Goal: Task Accomplishment & Management: Use online tool/utility

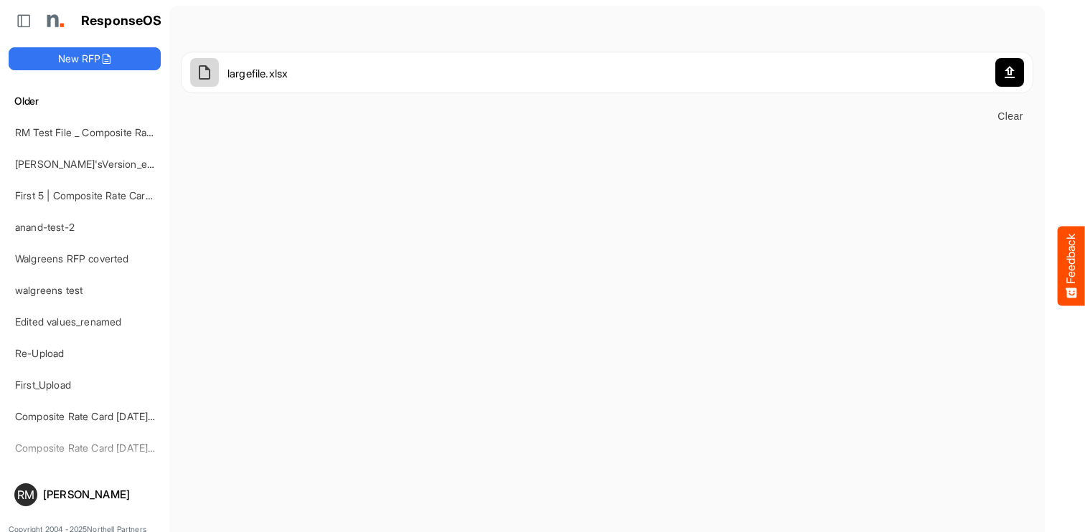
click at [439, 111] on span "Clear" at bounding box center [1010, 117] width 34 height 18
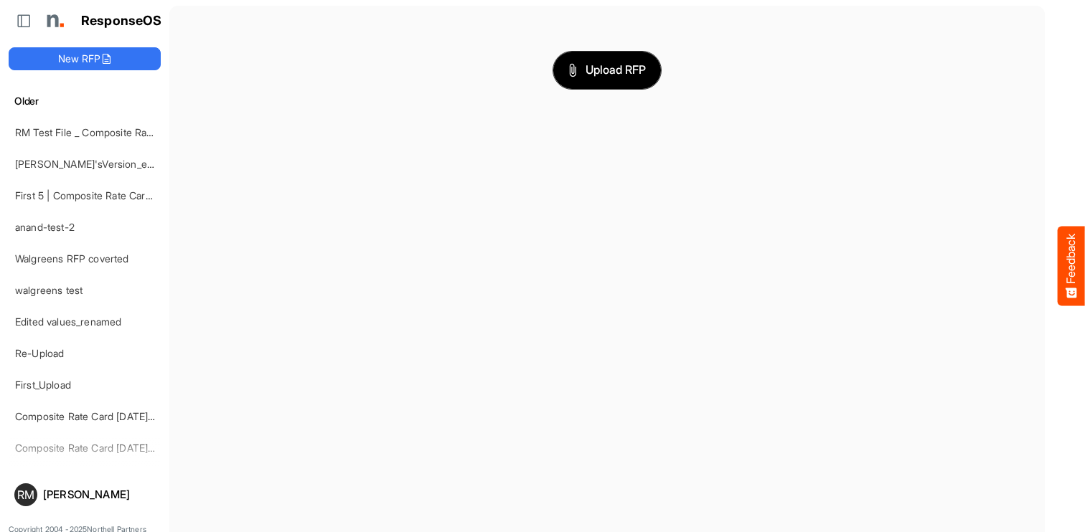
click at [439, 65] on span "Upload RFP" at bounding box center [606, 70] width 77 height 19
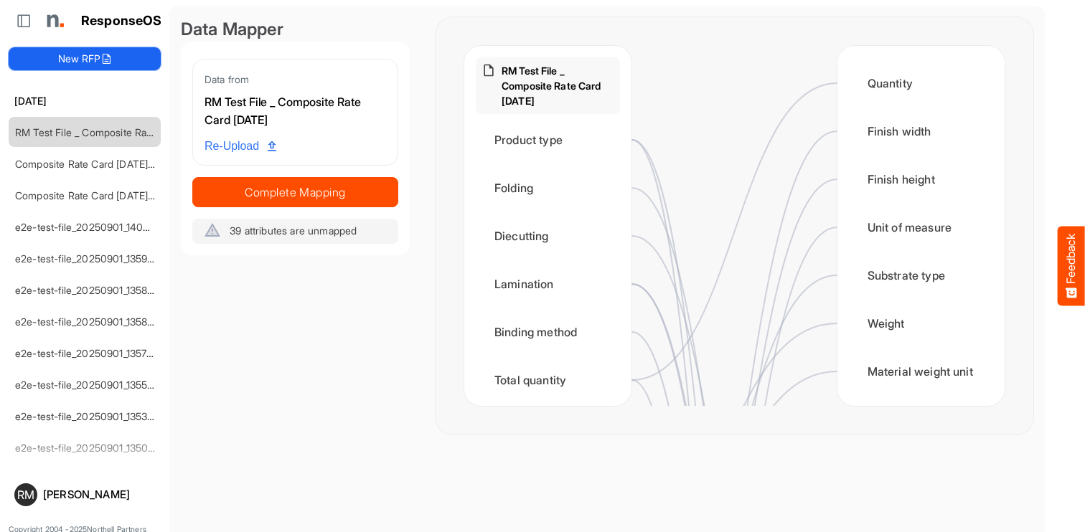
click at [91, 55] on button "New RFP" at bounding box center [85, 58] width 152 height 23
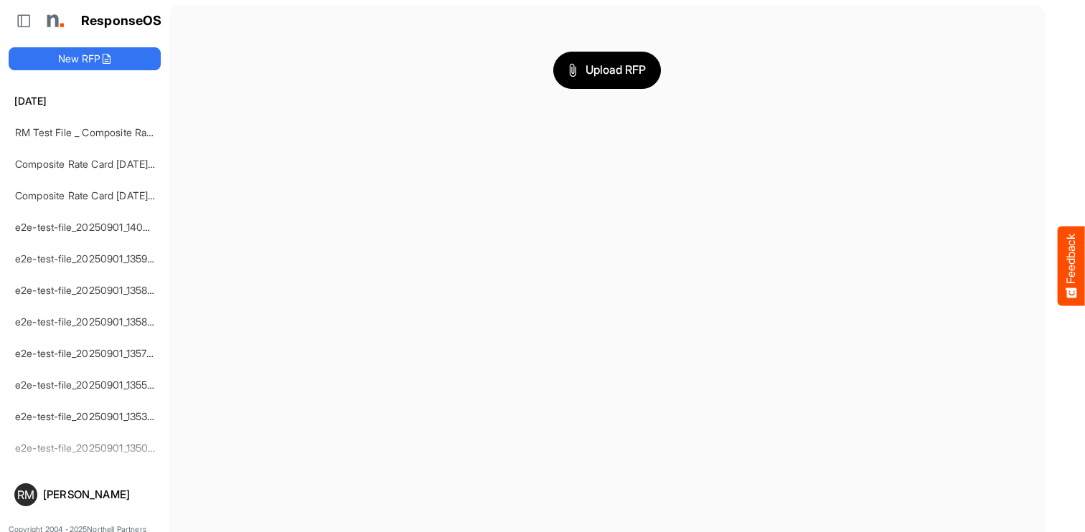
click at [439, 48] on div "Upload RFP" at bounding box center [607, 70] width 852 height 106
click at [439, 62] on span "Upload RFP" at bounding box center [606, 70] width 77 height 19
click at [439, 77] on span "Upload RFP" at bounding box center [606, 70] width 77 height 19
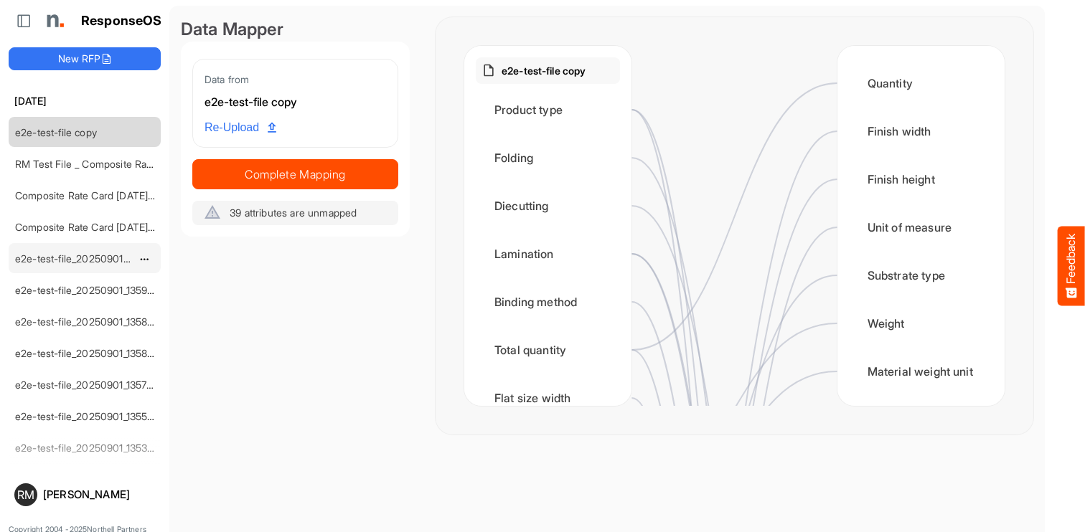
click at [99, 260] on link "e2e-test-file_20250901_140009" at bounding box center [88, 258] width 147 height 12
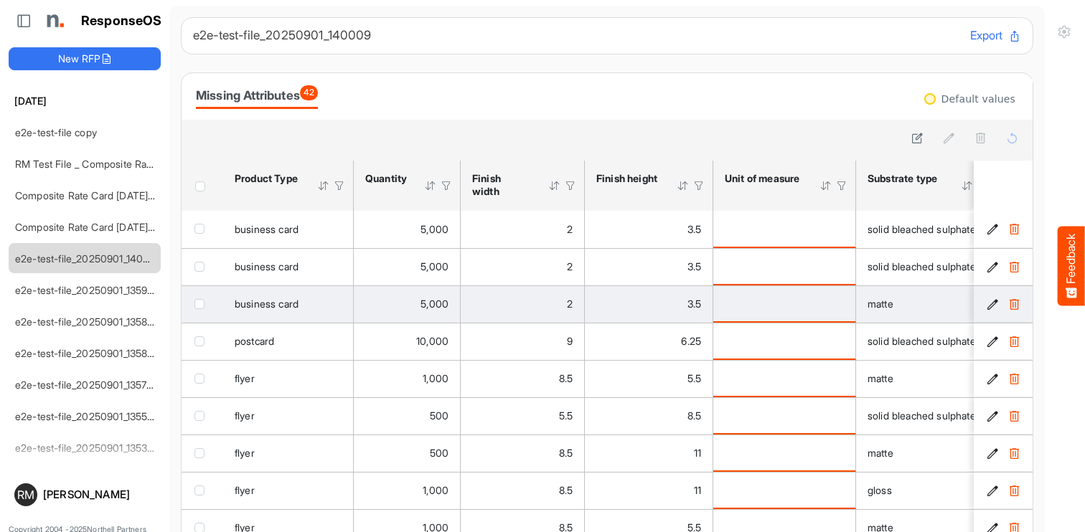
scroll to position [89, 0]
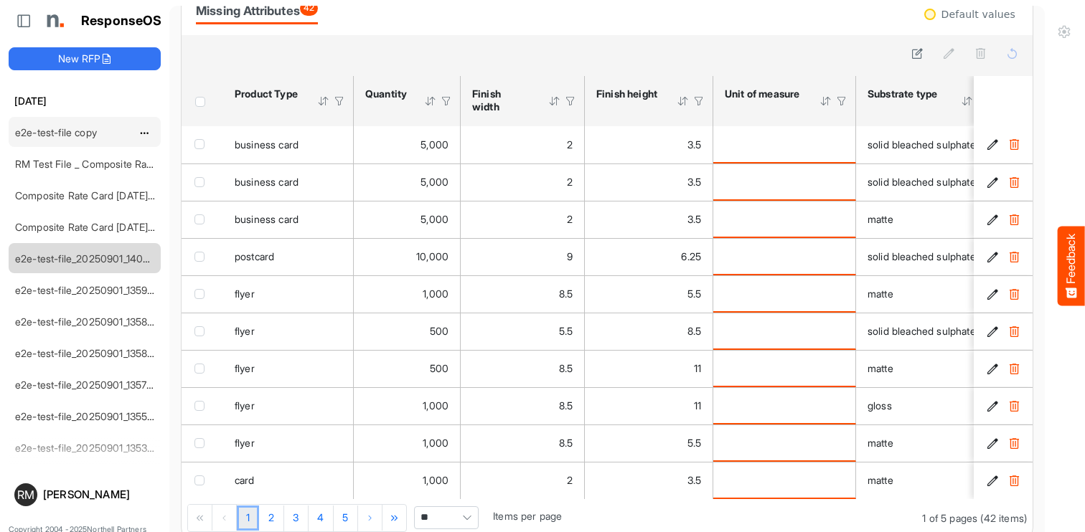
click at [80, 138] on div "e2e-test-file copy" at bounding box center [73, 132] width 128 height 29
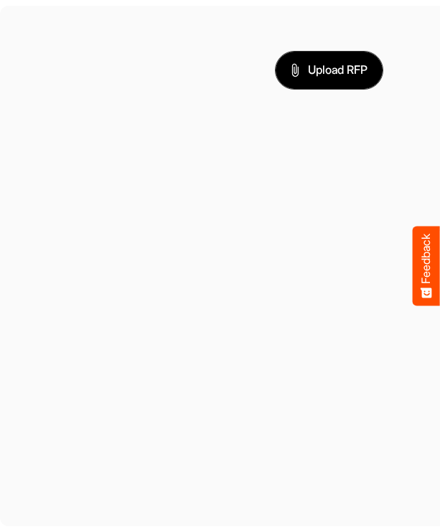
click at [361, 67] on span "Upload RFP" at bounding box center [329, 70] width 77 height 19
click at [345, 66] on span "Upload RFP" at bounding box center [329, 70] width 77 height 19
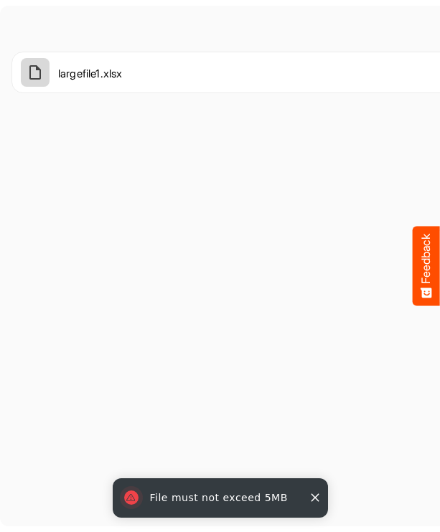
click at [217, 497] on div "File must not exceed 5MB" at bounding box center [219, 498] width 209 height 34
click at [187, 498] on div "File must not exceed 5MB" at bounding box center [219, 498] width 209 height 34
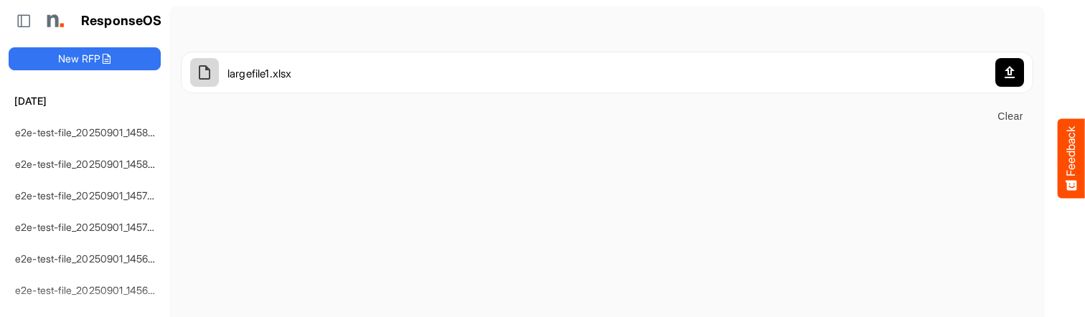
click at [1011, 74] on icon "button" at bounding box center [1009, 72] width 10 height 12
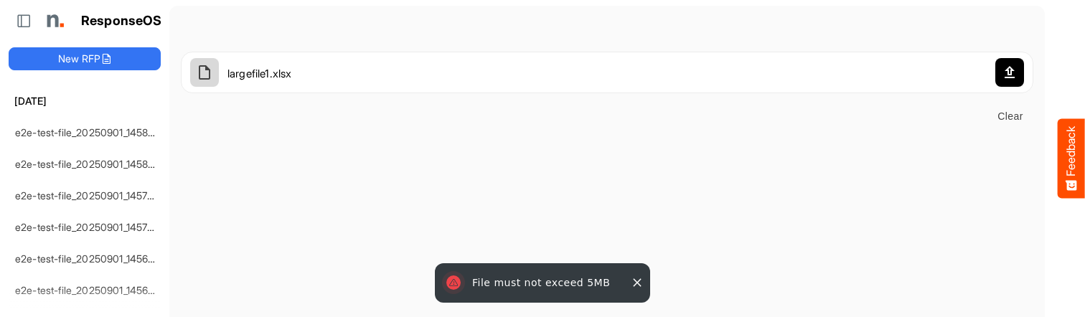
click at [1011, 117] on span "Clear" at bounding box center [1010, 117] width 34 height 18
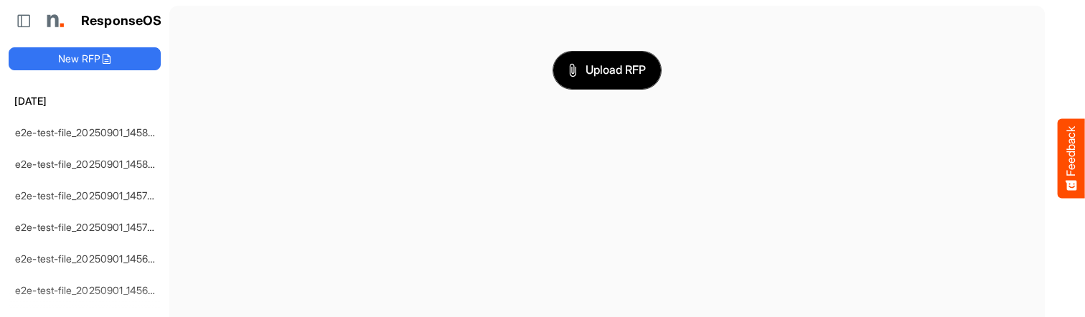
click at [609, 76] on span "Upload RFP" at bounding box center [606, 70] width 77 height 19
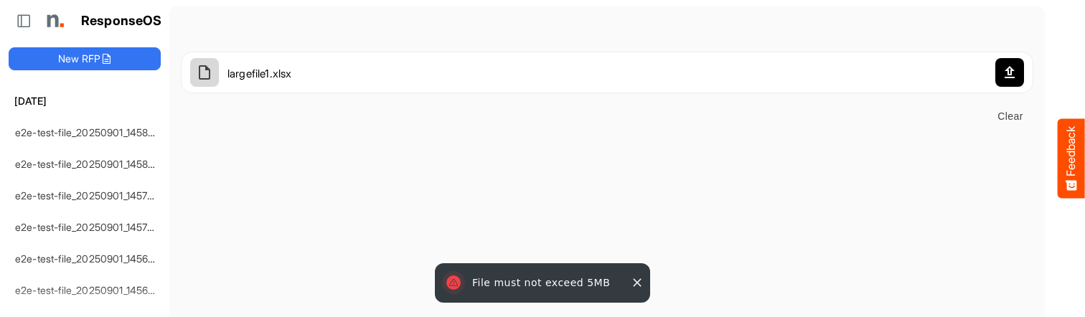
click at [1009, 69] on icon "button" at bounding box center [1009, 72] width 17 height 17
click at [1011, 115] on span "Clear" at bounding box center [1010, 117] width 34 height 18
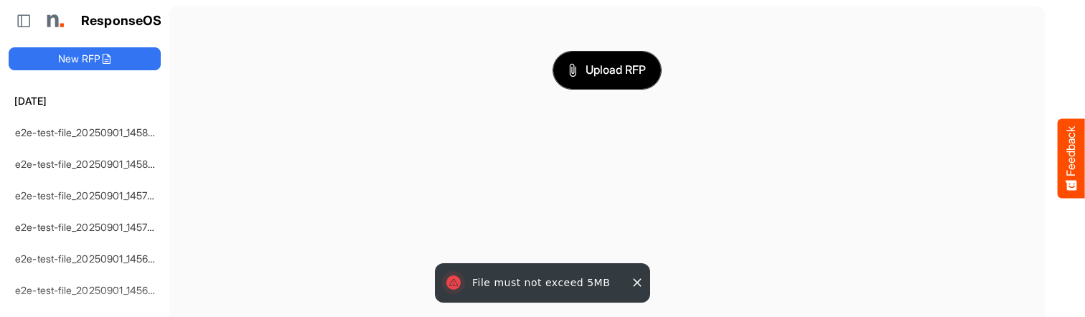
click at [603, 76] on span "Upload RFP" at bounding box center [606, 70] width 77 height 19
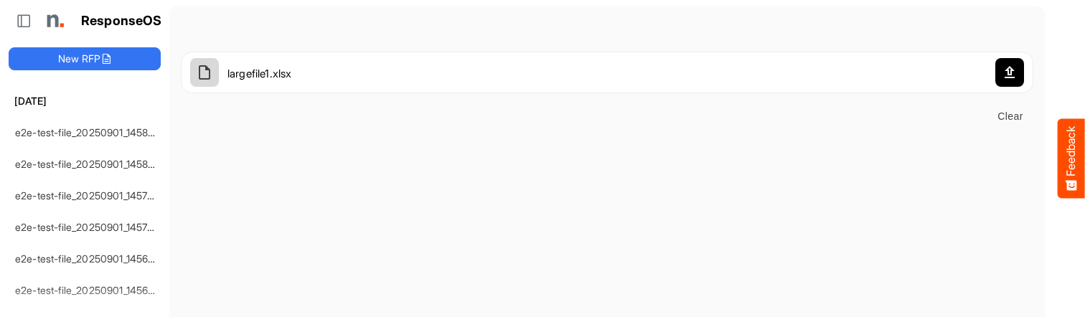
click at [1011, 116] on span "Clear" at bounding box center [1010, 117] width 34 height 18
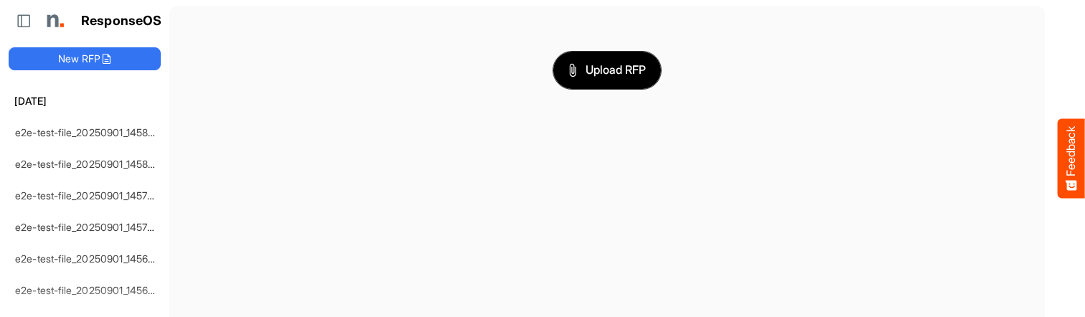
click at [607, 64] on span "Upload RFP" at bounding box center [606, 70] width 77 height 19
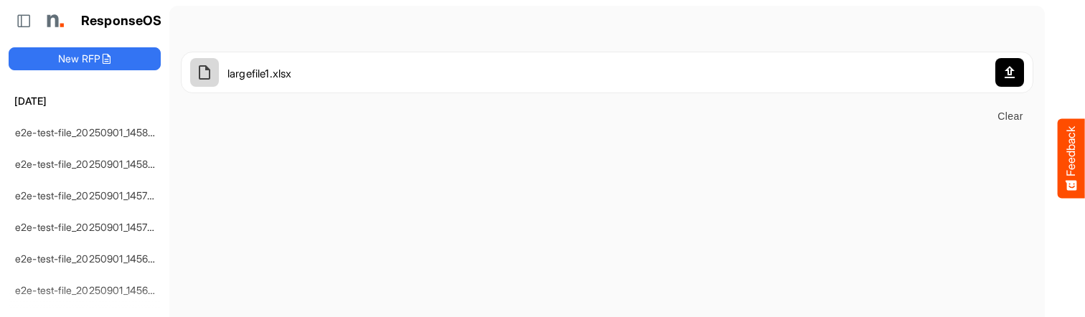
click at [609, 258] on main "largefile1.xlsx Clear" at bounding box center [606, 203] width 875 height 395
